Goal: Find specific page/section: Find specific page/section

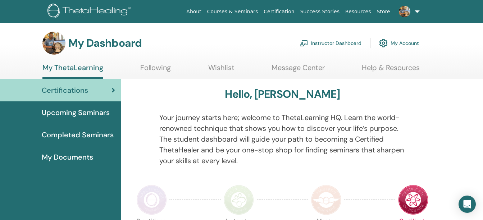
click at [308, 45] on link "Instructor Dashboard" at bounding box center [331, 43] width 62 height 16
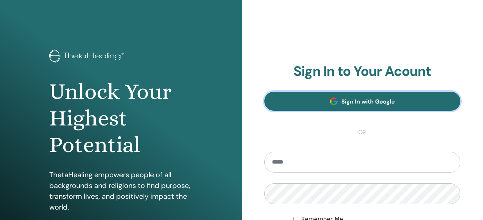
click at [342, 96] on link "Sign In with Google" at bounding box center [362, 101] width 196 height 19
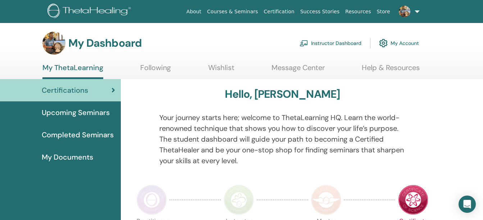
click at [310, 40] on link "Instructor Dashboard" at bounding box center [331, 43] width 62 height 16
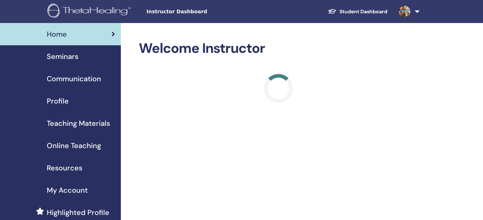
click at [57, 58] on span "Seminars" at bounding box center [63, 56] width 32 height 11
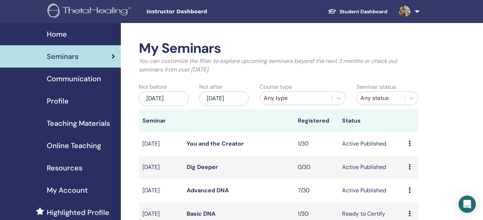
click at [197, 147] on link "You and the Creator" at bounding box center [215, 144] width 57 height 8
